Goal: Book appointment/travel/reservation

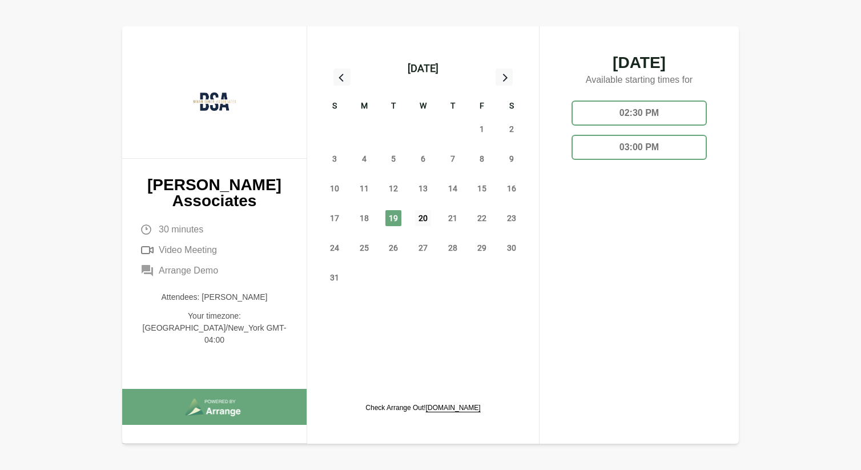
click at [420, 220] on span "20" at bounding box center [423, 218] width 16 height 16
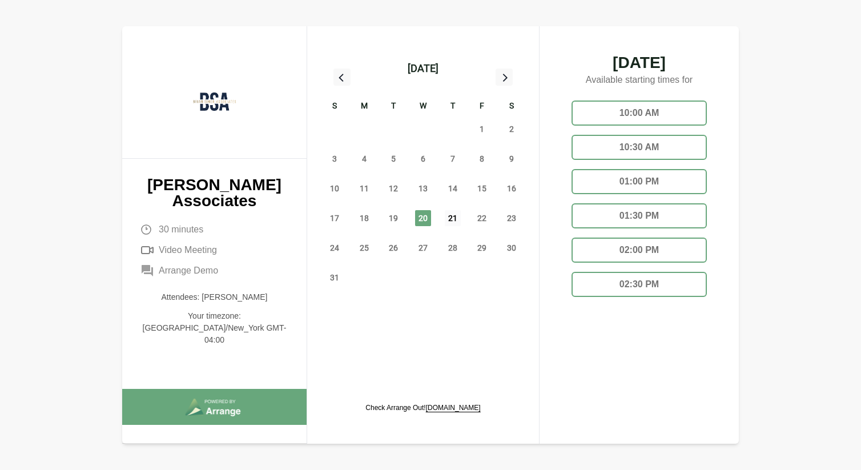
click at [454, 216] on span "21" at bounding box center [453, 218] width 16 height 16
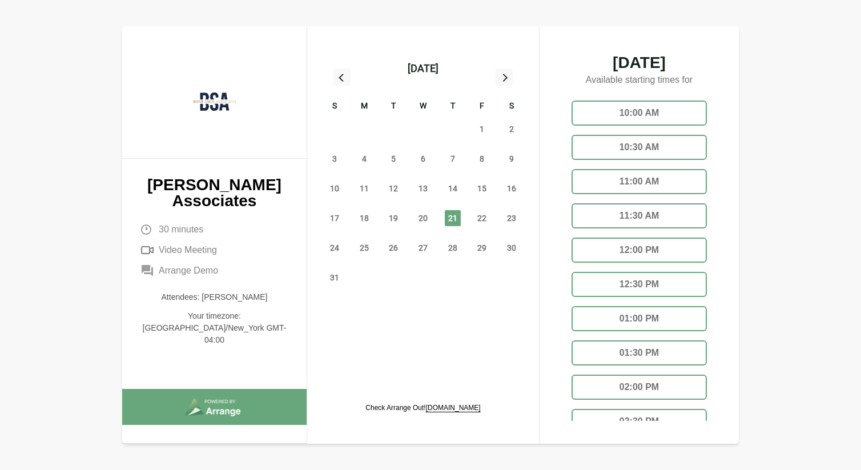
scroll to position [105, 0]
click at [485, 218] on span "22" at bounding box center [482, 218] width 16 height 16
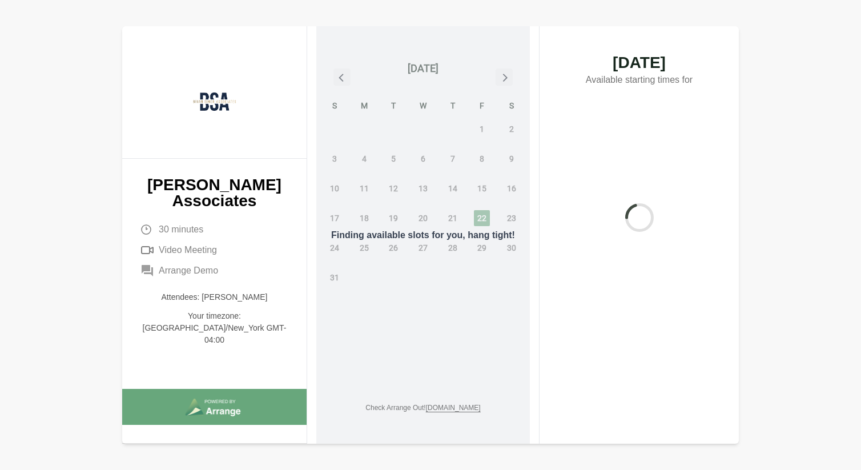
scroll to position [0, 0]
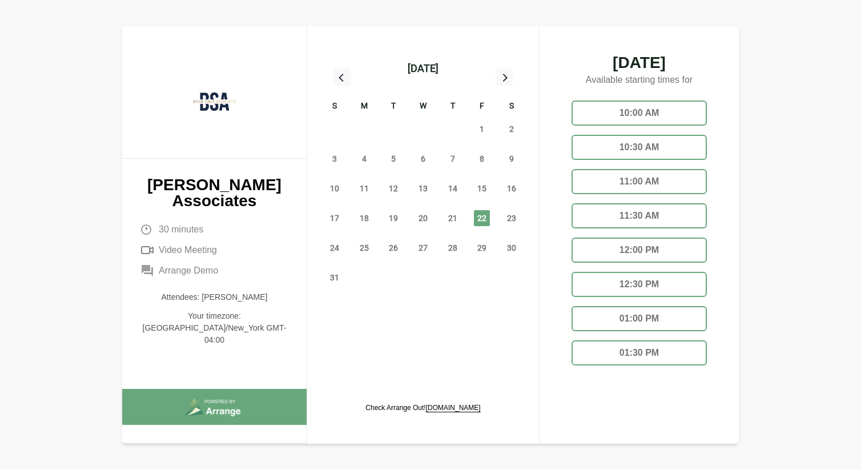
click at [650, 147] on div "10:30 AM" at bounding box center [638, 147] width 135 height 25
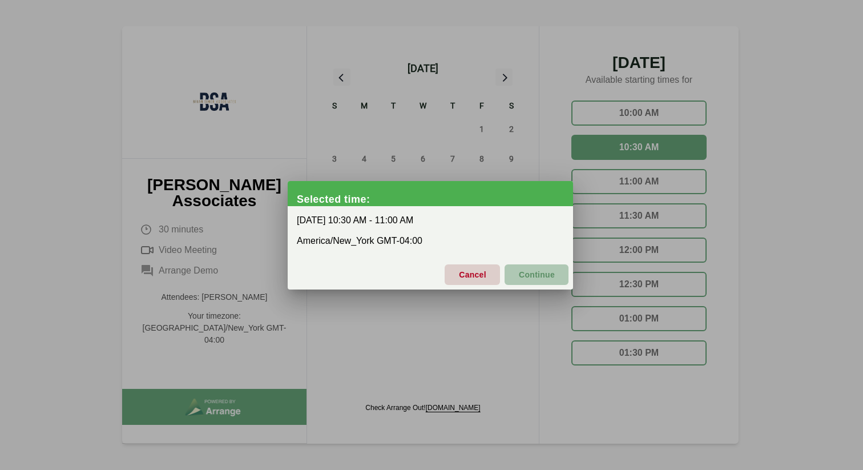
click at [543, 271] on span "Continue" at bounding box center [536, 275] width 37 height 24
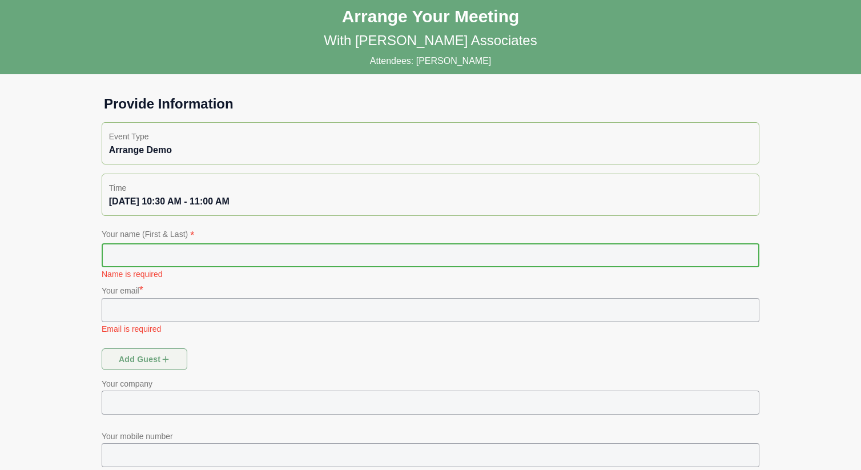
click at [239, 253] on input "text" at bounding box center [431, 255] width 658 height 24
type input "***"
click at [334, 309] on input "text" at bounding box center [431, 310] width 658 height 24
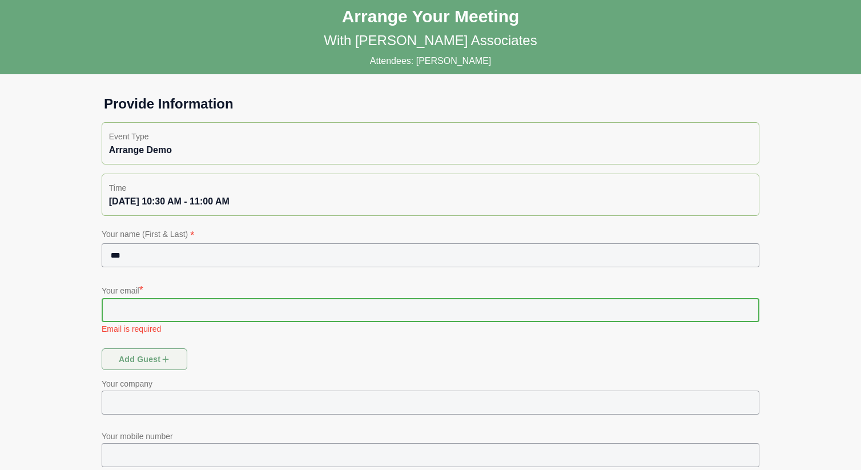
type input "**********"
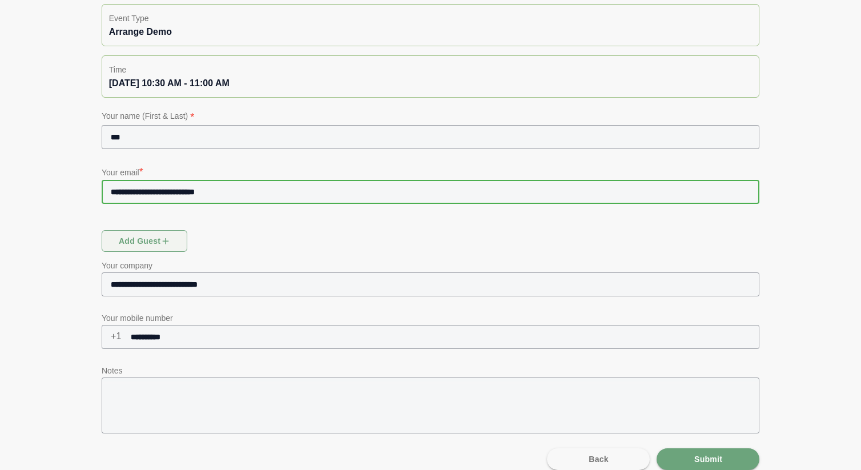
scroll to position [132, 0]
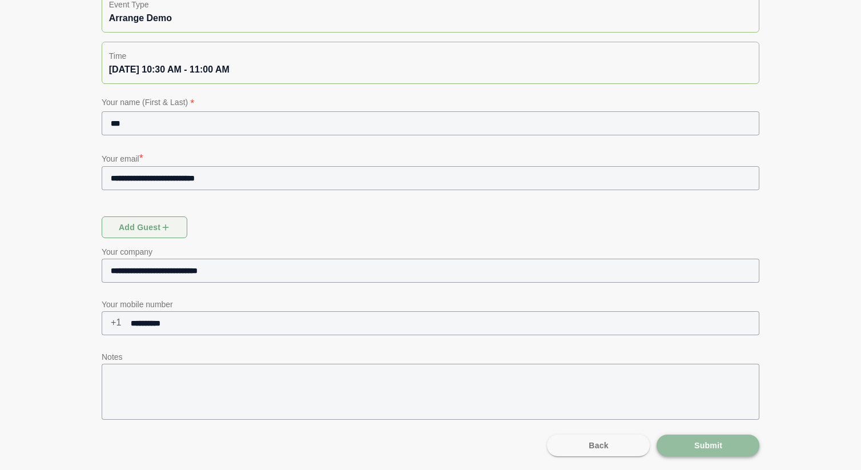
click at [710, 448] on span "Submit" at bounding box center [708, 445] width 29 height 22
